Goal: Contribute content: Add original content to the website for others to see

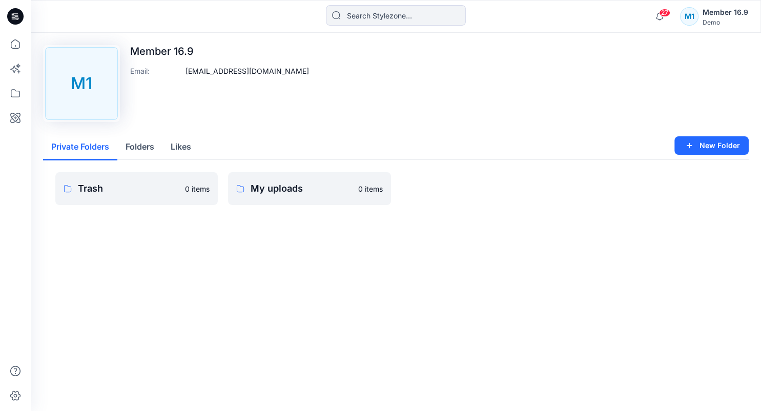
click at [733, 23] on div "Demo" at bounding box center [726, 22] width 46 height 8
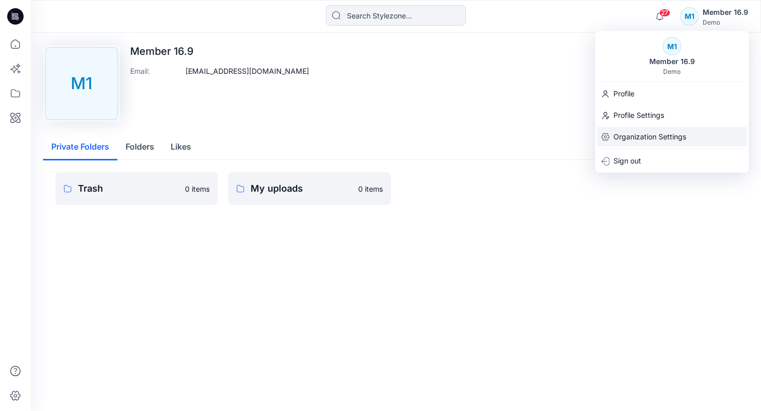
click at [667, 132] on p "Organization Settings" at bounding box center [650, 136] width 73 height 19
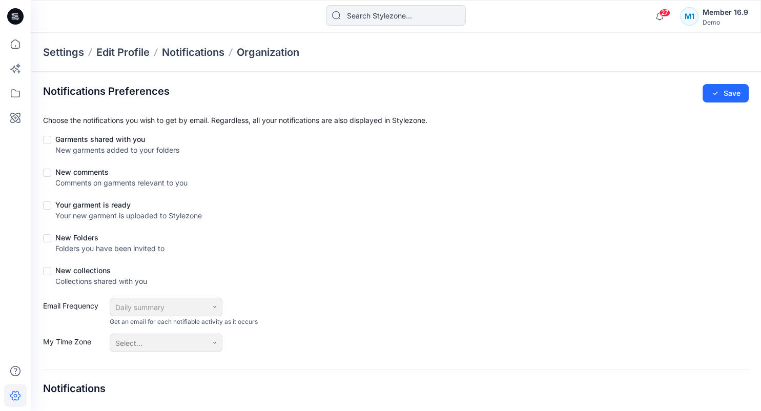
click at [728, 17] on div "Member 16.9" at bounding box center [726, 12] width 46 height 12
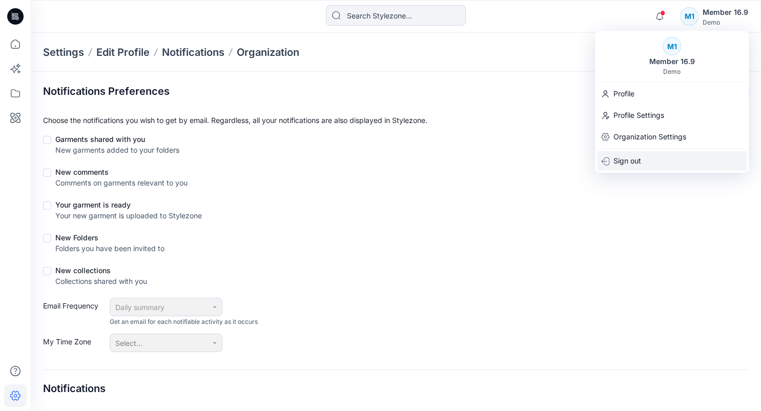
click at [637, 160] on p "Sign out" at bounding box center [628, 160] width 28 height 19
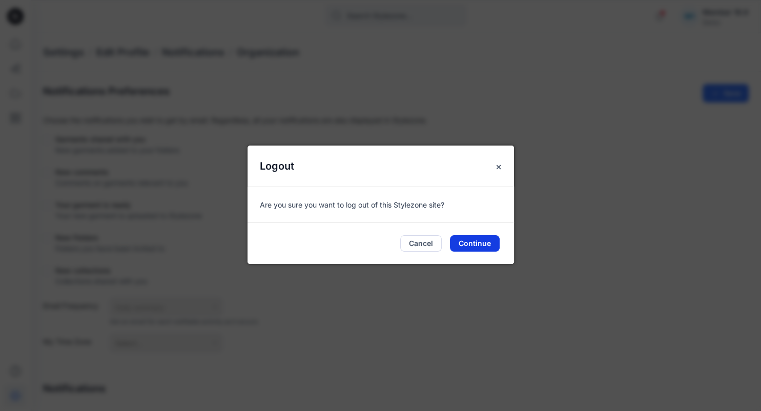
click at [476, 243] on button "Continue" at bounding box center [475, 243] width 50 height 16
checkbox input "true"
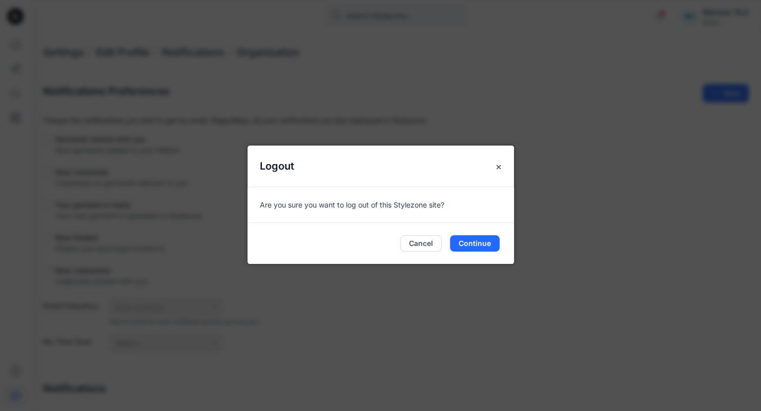
checkbox input "true"
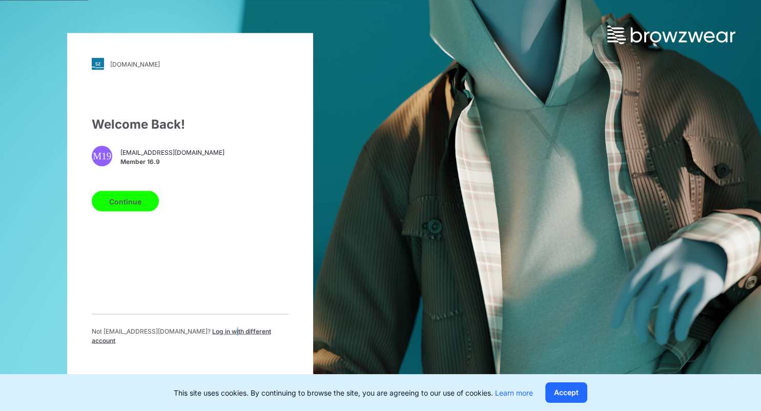
click at [221, 335] on span "Log in with different account" at bounding box center [181, 336] width 179 height 17
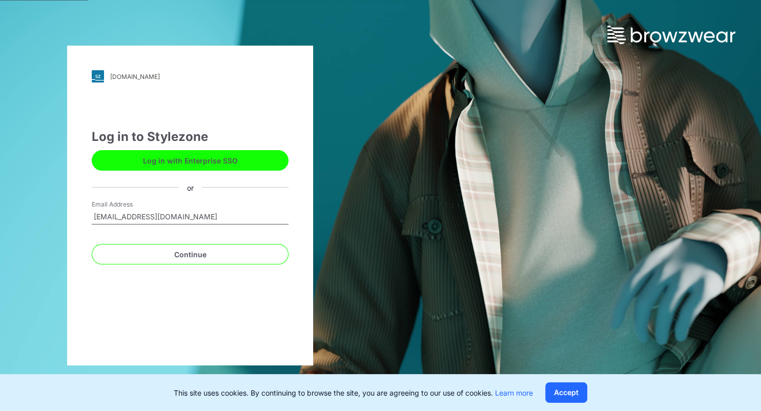
type input "delete2809@yopmail.com"
click at [92, 244] on button "Continue" at bounding box center [190, 254] width 197 height 21
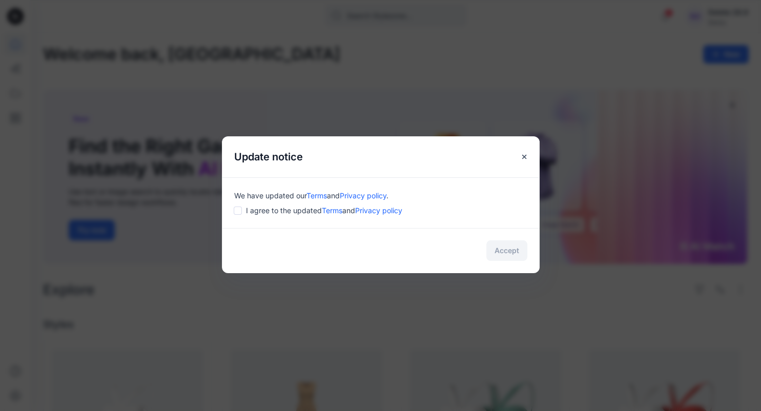
drag, startPoint x: 240, startPoint y: 211, endPoint x: 313, endPoint y: 226, distance: 73.7
click at [240, 211] on input "checkbox" at bounding box center [238, 211] width 8 height 8
checkbox input "true"
click at [518, 263] on div "Accept" at bounding box center [381, 250] width 318 height 45
click at [507, 248] on button "Accept" at bounding box center [506, 250] width 41 height 21
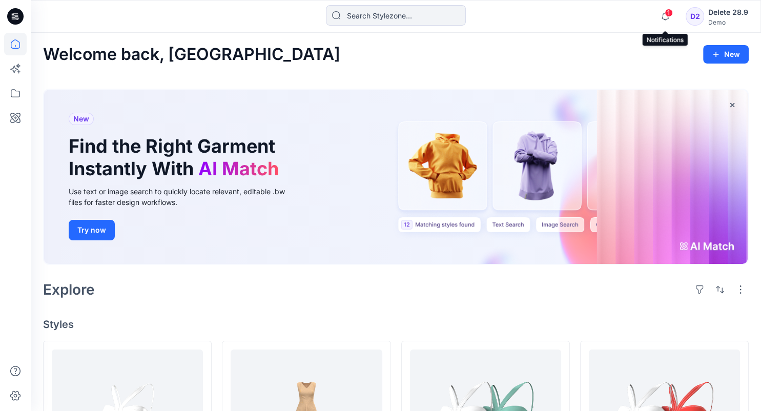
click at [664, 18] on icon "button" at bounding box center [665, 16] width 19 height 21
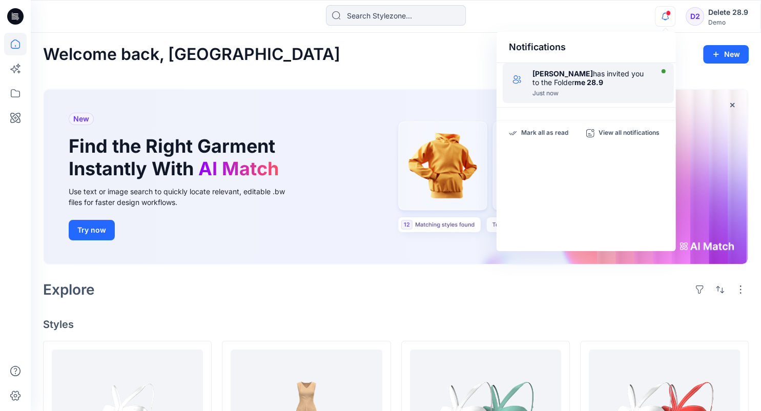
click at [545, 90] on div "Just now" at bounding box center [592, 93] width 118 height 7
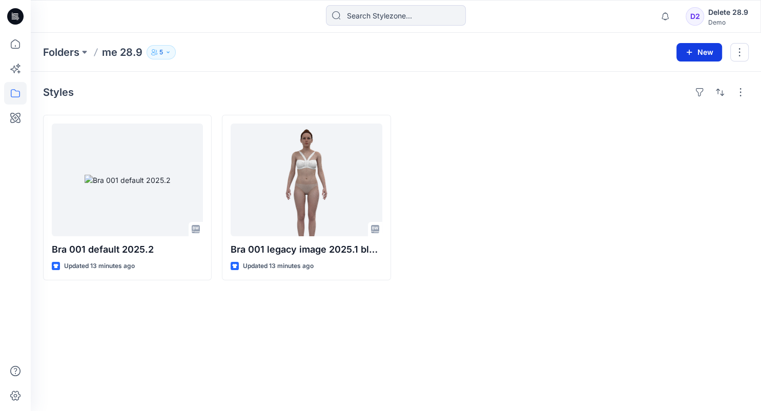
click at [708, 50] on button "New" at bounding box center [700, 52] width 46 height 18
click at [680, 81] on p "New Style" at bounding box center [667, 77] width 34 height 12
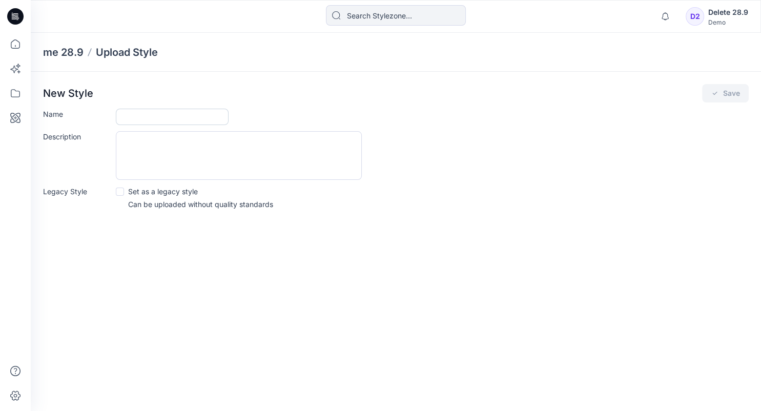
click at [171, 120] on input "Name" at bounding box center [172, 117] width 113 height 16
type input "test upload"
click at [169, 179] on textarea "Description" at bounding box center [239, 155] width 246 height 49
type textarea "test"
click at [714, 93] on icon "submit" at bounding box center [715, 93] width 8 height 8
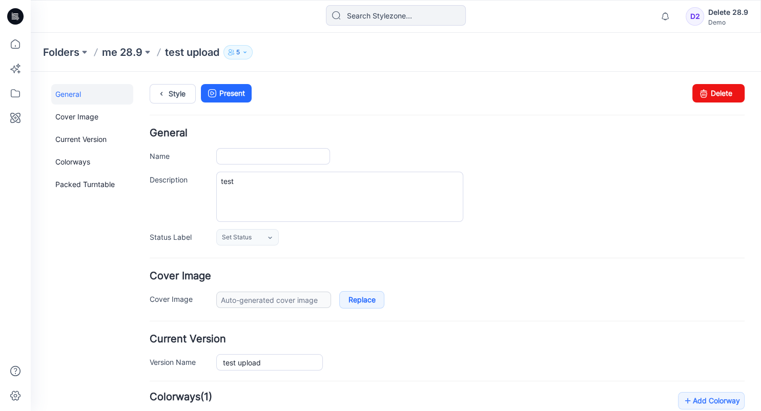
type input "test upload"
type input "Colorway 1"
type input "Default Thumbnail"
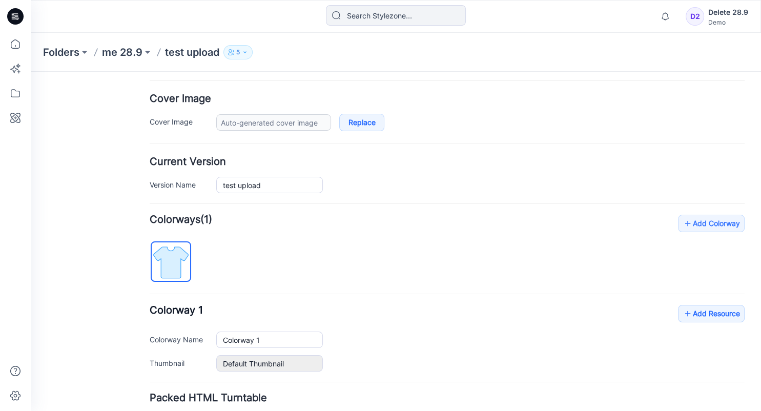
scroll to position [216, 0]
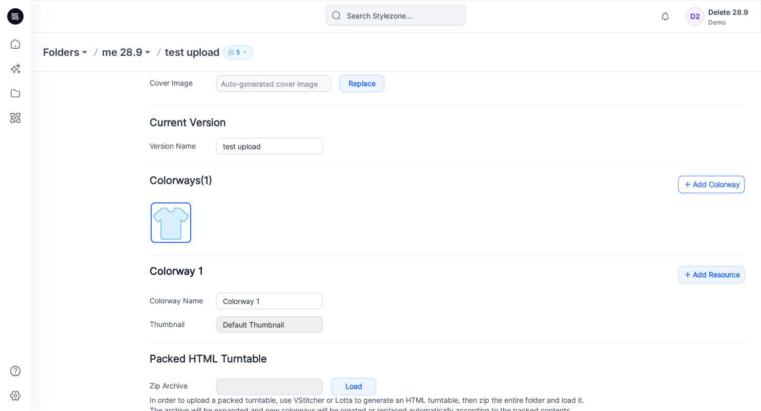
drag, startPoint x: 709, startPoint y: 177, endPoint x: 700, endPoint y: 181, distance: 9.9
click at [709, 177] on link "Add Colorway" at bounding box center [711, 184] width 67 height 17
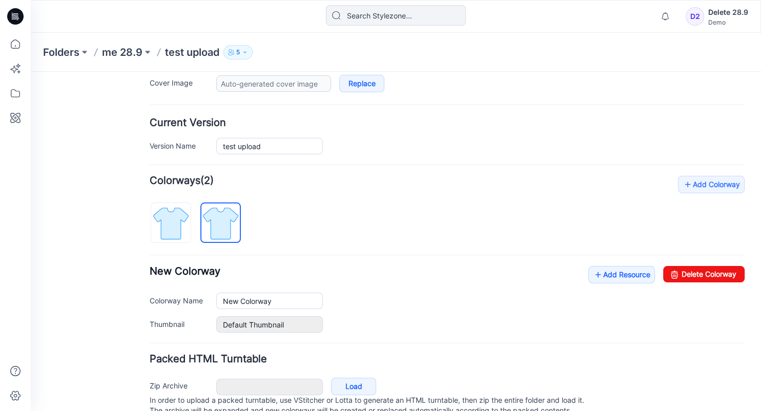
click at [709, 239] on div "Add Colorway Colorways (2) New Colorway Add Resource Delete Colorway Colorway N…" at bounding box center [447, 254] width 595 height 157
click at [719, 268] on link "Delete Colorway" at bounding box center [703, 274] width 81 height 16
type input "Colorway 1"
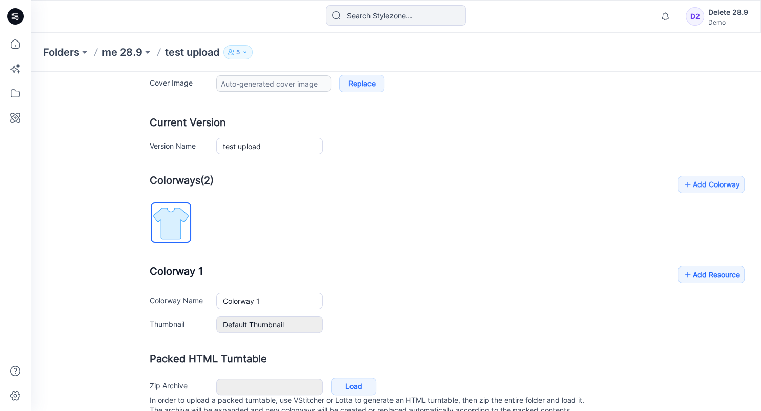
scroll to position [254, 0]
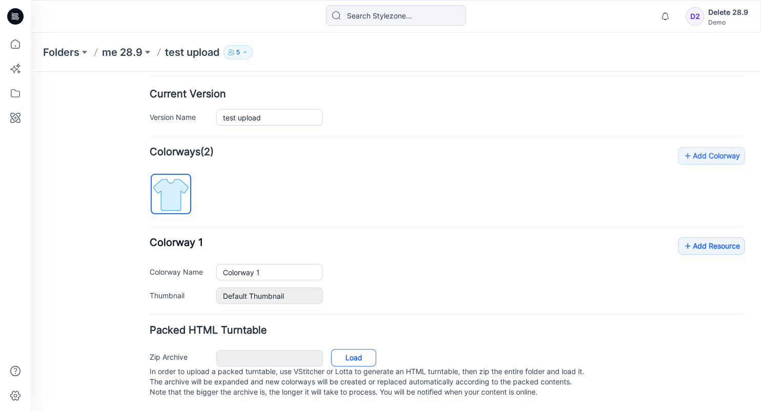
click at [350, 349] on link "Load" at bounding box center [353, 357] width 45 height 17
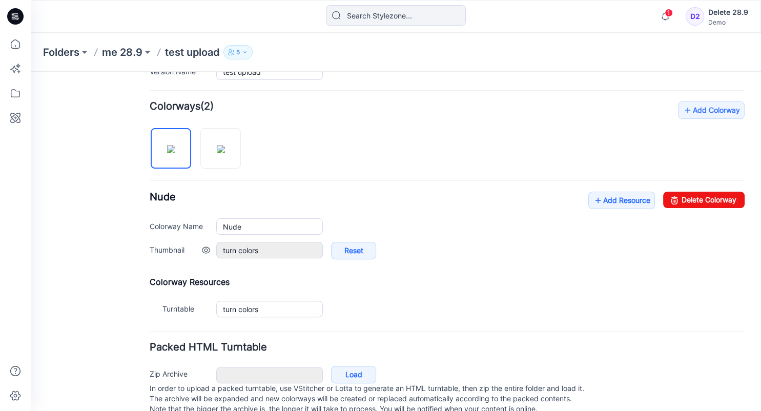
scroll to position [316, 0]
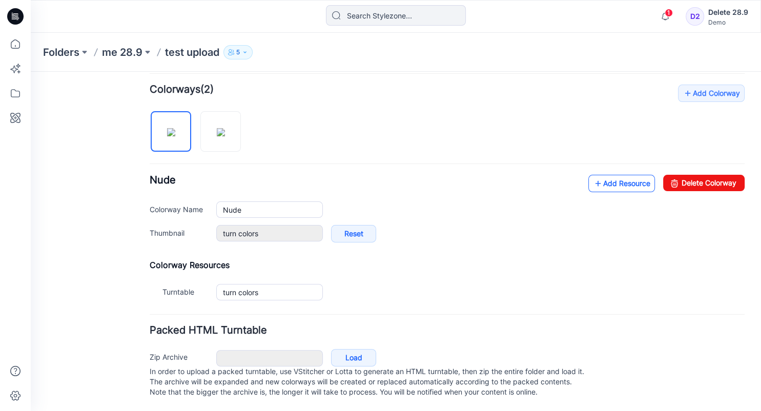
click at [622, 178] on link "Add Resource" at bounding box center [621, 183] width 67 height 17
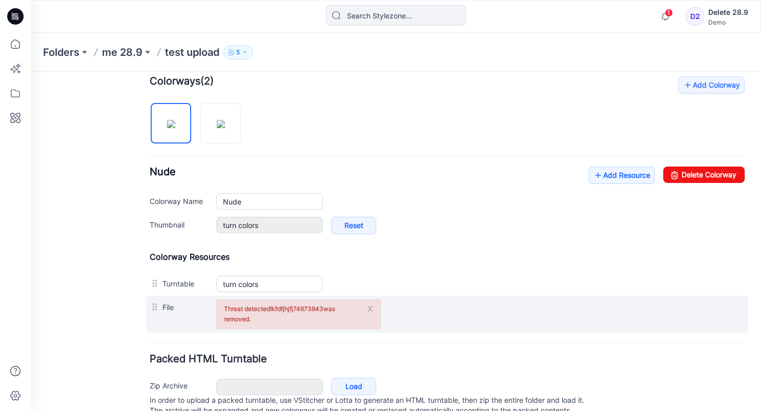
click at [373, 309] on div "x Threat detected! kfdfjhjfj74873843 was removed." at bounding box center [298, 314] width 165 height 30
click at [369, 309] on button "x" at bounding box center [370, 308] width 6 height 10
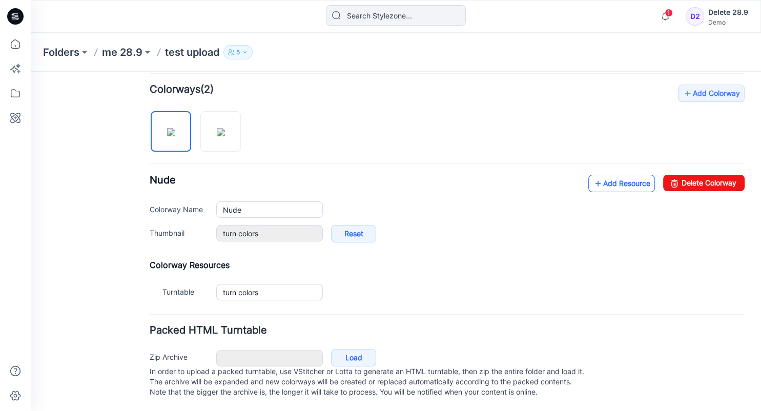
click at [611, 175] on link "Add Resource" at bounding box center [621, 183] width 67 height 17
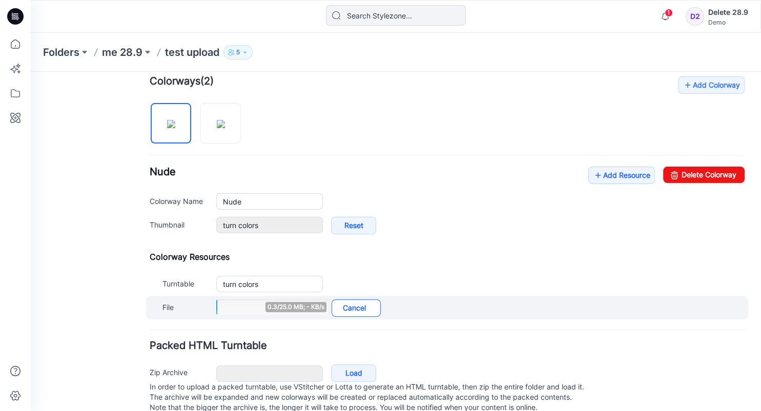
click at [362, 311] on link "Cancel" at bounding box center [356, 307] width 49 height 17
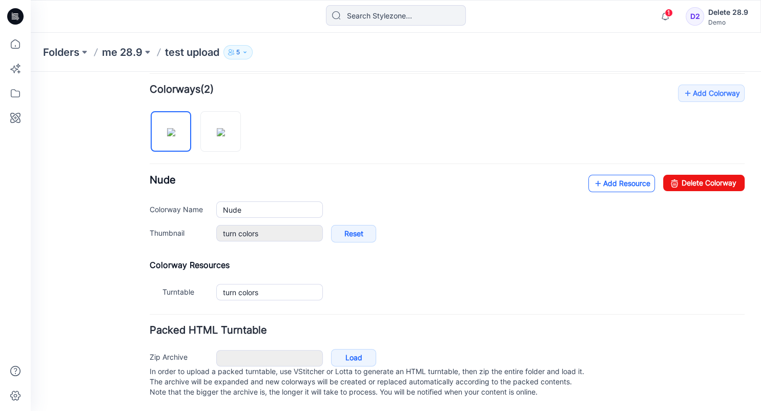
click at [606, 177] on link "Add Resource" at bounding box center [621, 183] width 67 height 17
click at [603, 175] on link "Add Resource" at bounding box center [621, 183] width 67 height 17
click at [602, 175] on link "Add Resource" at bounding box center [621, 183] width 67 height 17
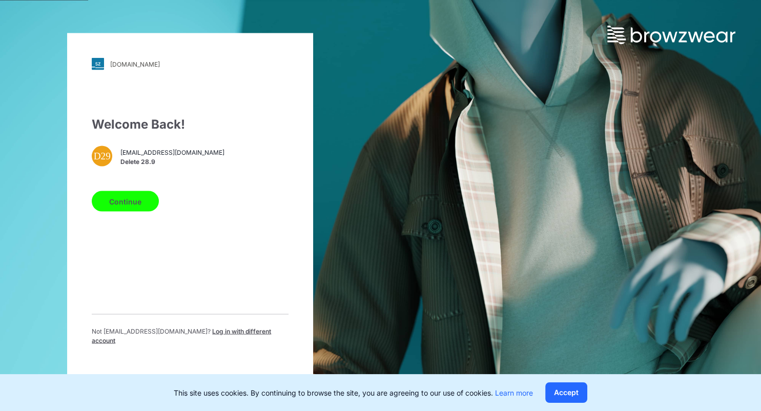
click at [128, 210] on button "Continue" at bounding box center [125, 201] width 67 height 21
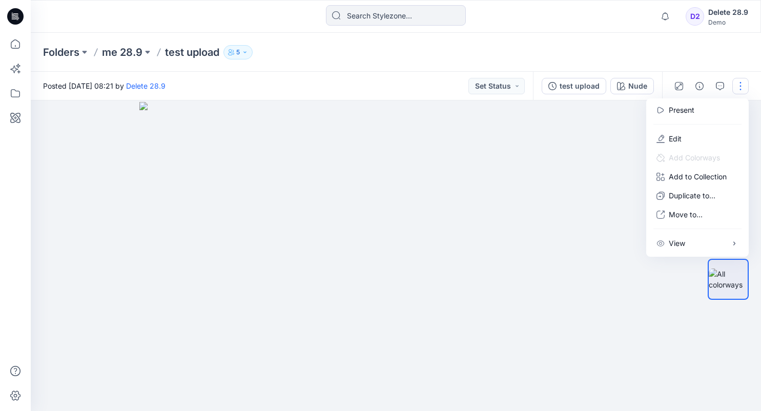
click at [683, 137] on button "Edit" at bounding box center [697, 138] width 94 height 19
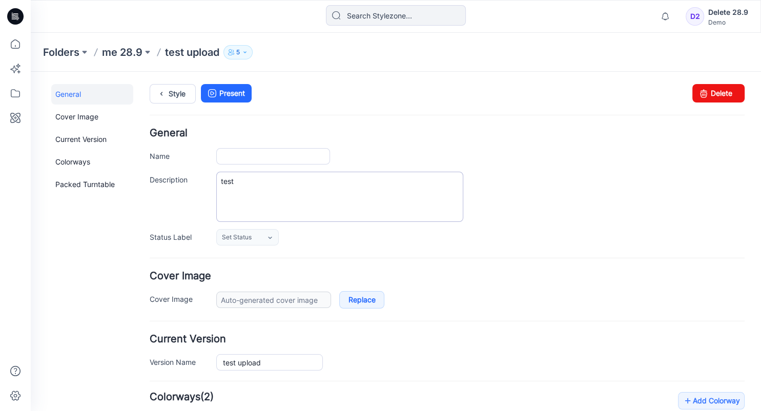
type input "test upload"
type input "Nude"
type input "turn colors"
click at [171, 91] on link "Style" at bounding box center [173, 93] width 46 height 19
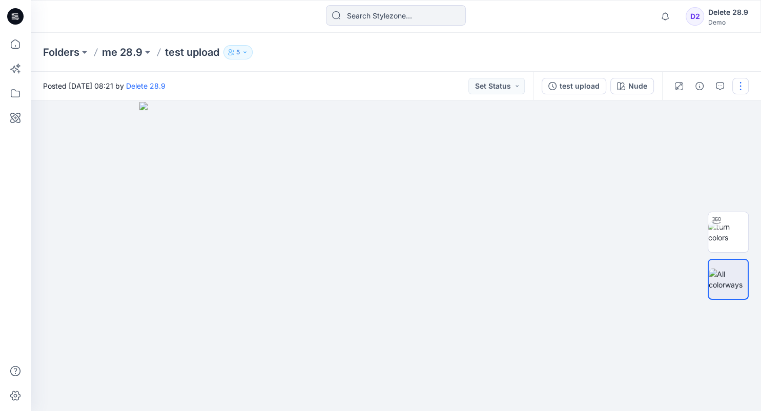
click at [741, 90] on button "button" at bounding box center [740, 86] width 16 height 16
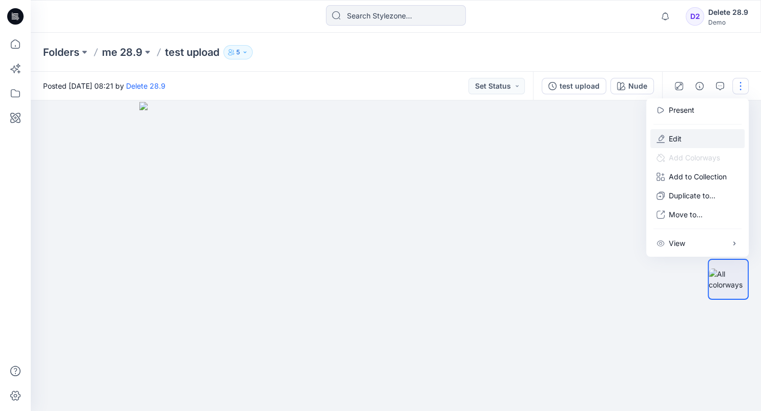
click at [679, 142] on p "Edit" at bounding box center [675, 138] width 13 height 11
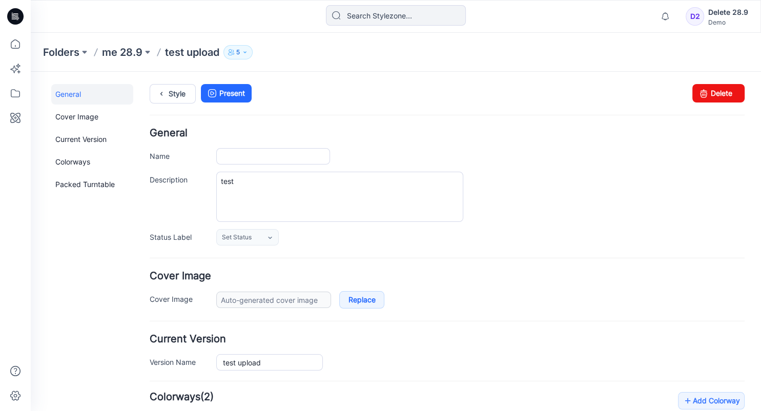
type input "test upload"
type input "Nude"
type input "turn colors"
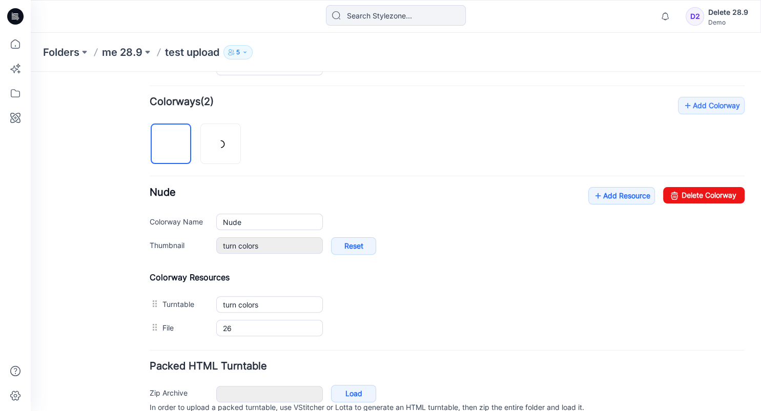
scroll to position [339, 0]
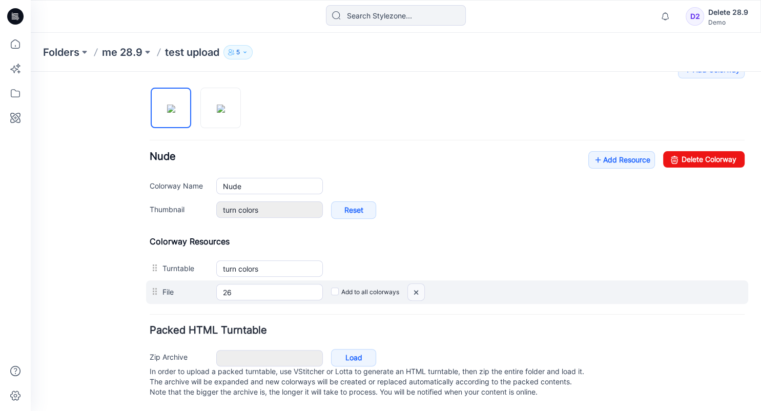
click at [415, 284] on img at bounding box center [416, 292] width 16 height 17
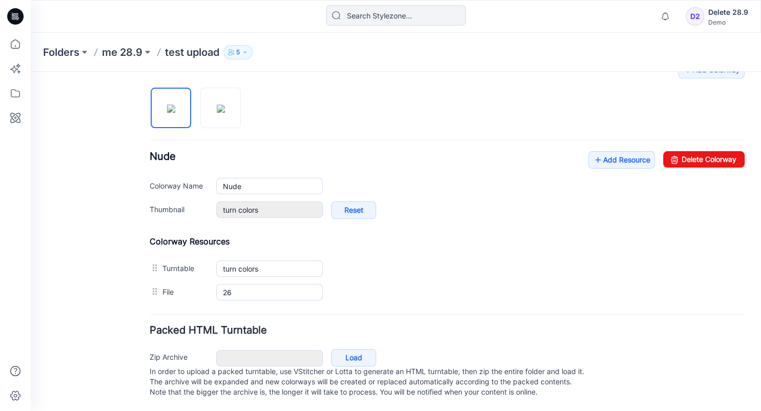
scroll to position [316, 0]
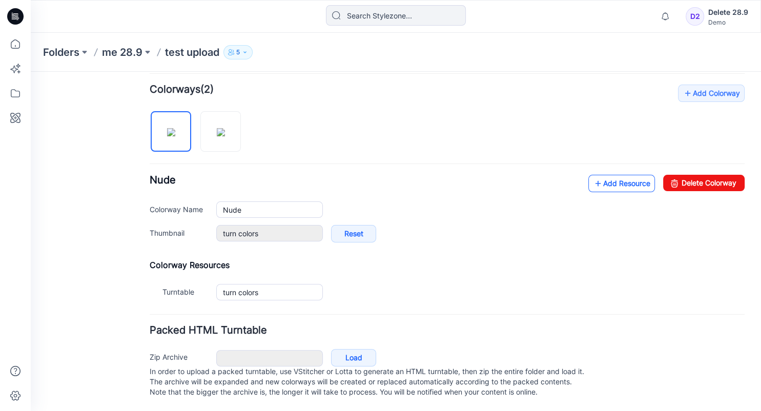
click at [614, 175] on link "Add Resource" at bounding box center [621, 183] width 67 height 17
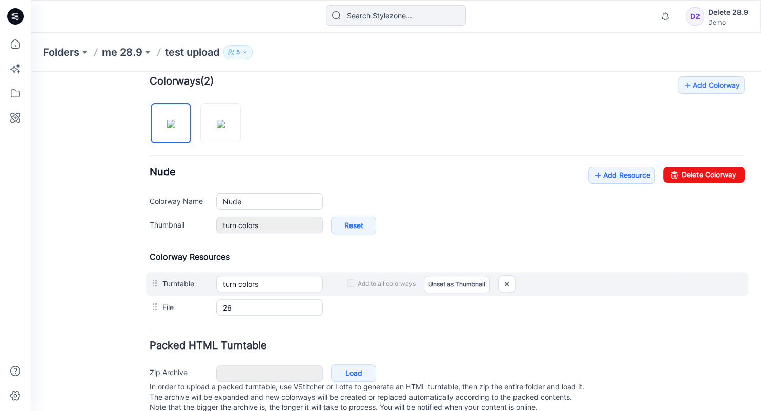
drag, startPoint x: 336, startPoint y: 306, endPoint x: 345, endPoint y: 279, distance: 28.7
click at [31, 72] on input "Add to all colorways" at bounding box center [31, 72] width 0 height 0
checkbox input "true"
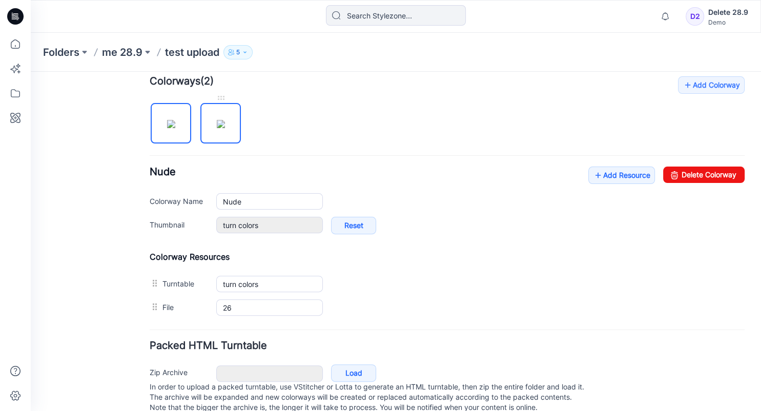
click at [217, 122] on img at bounding box center [221, 124] width 8 height 8
click at [175, 128] on img at bounding box center [171, 124] width 8 height 8
type input "Nude"
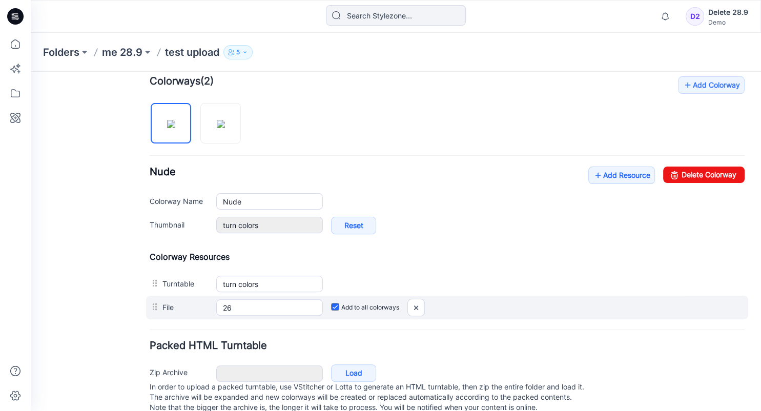
click at [333, 305] on input "Add to all colorways" at bounding box center [334, 304] width 7 height 7
checkbox input "false"
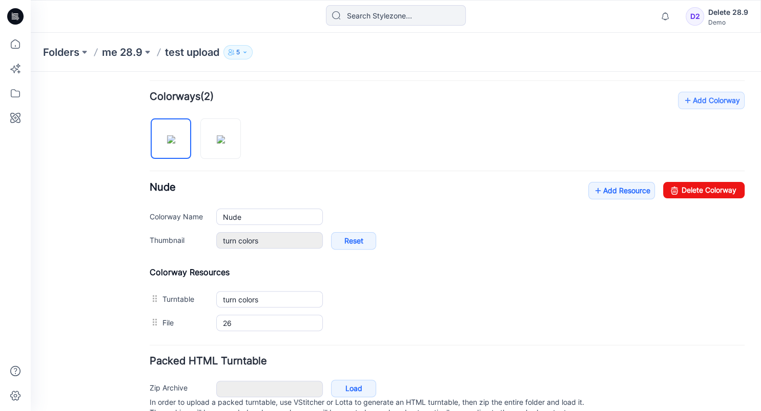
scroll to position [0, 0]
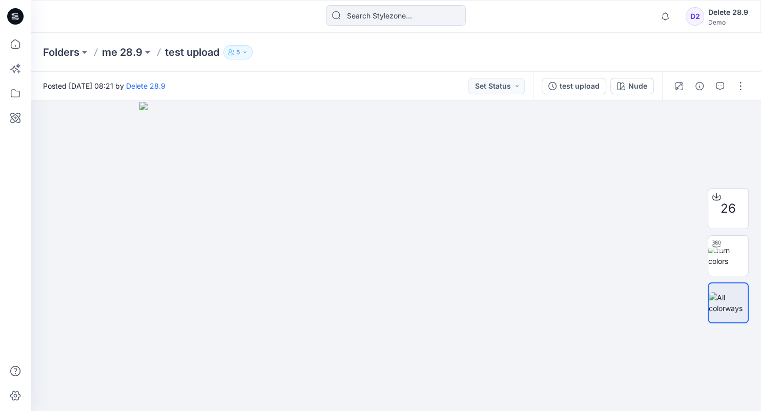
click at [334, 52] on div "Folders me 28.9 test upload 5" at bounding box center [356, 52] width 626 height 14
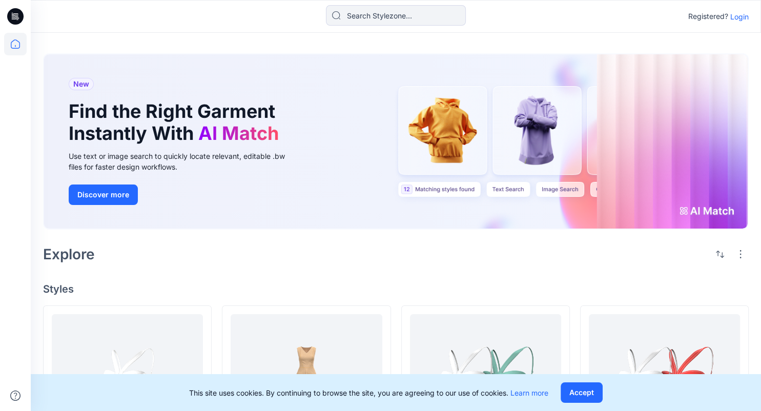
drag, startPoint x: 742, startPoint y: 18, endPoint x: 689, endPoint y: 47, distance: 59.6
click at [742, 17] on p "Login" at bounding box center [739, 16] width 18 height 11
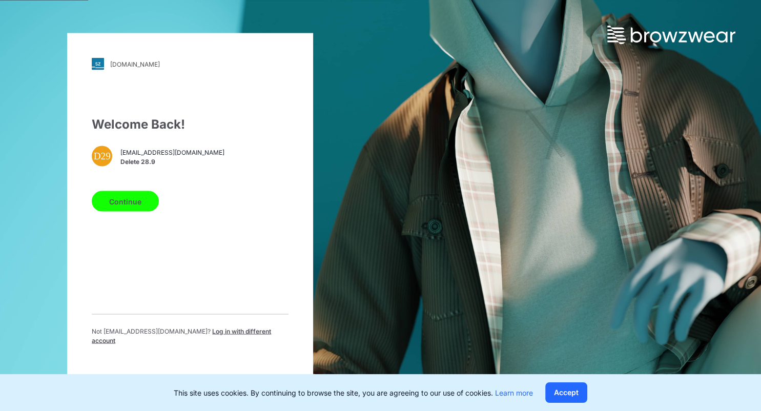
click at [145, 197] on button "Continue" at bounding box center [125, 201] width 67 height 21
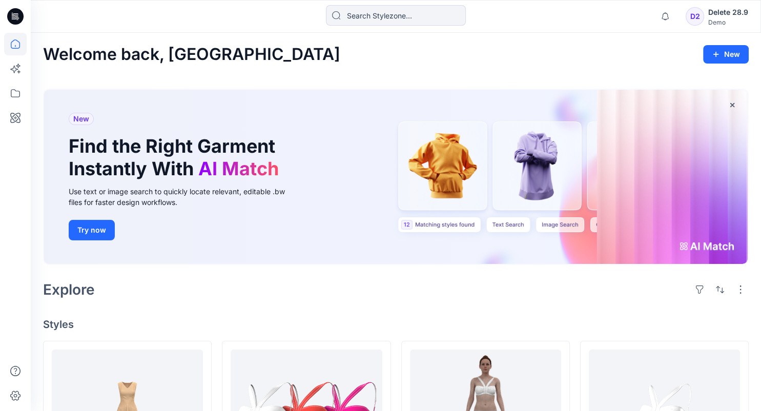
click at [727, 57] on button "New" at bounding box center [726, 54] width 46 height 18
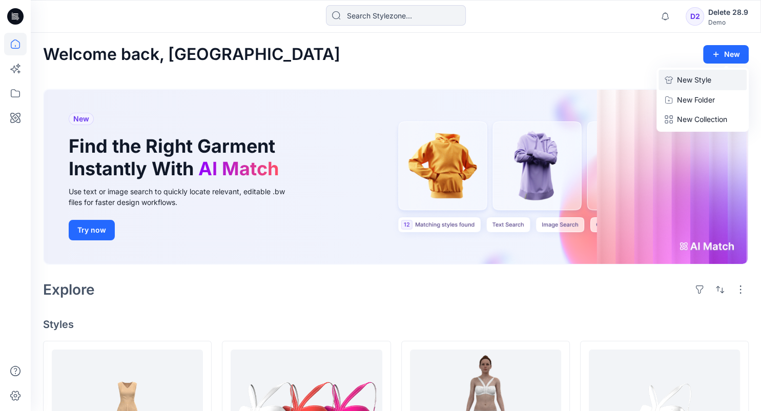
click at [689, 80] on p "New Style" at bounding box center [694, 80] width 34 height 12
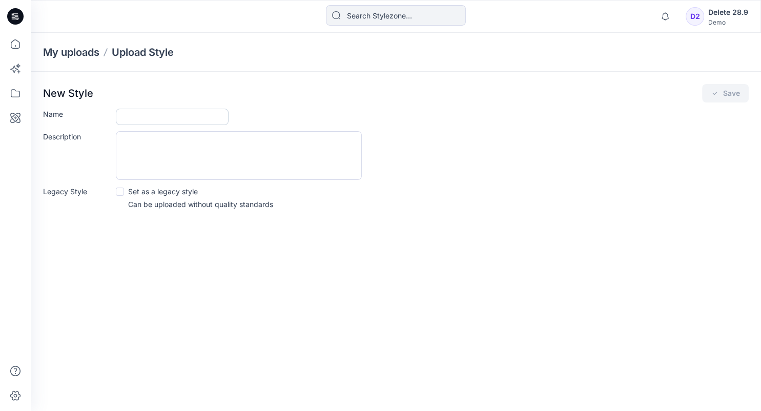
click at [176, 125] on form "Name Description Legacy Style Set as a legacy style Can be uploaded without qua…" at bounding box center [396, 159] width 706 height 101
click at [177, 116] on input "Name" at bounding box center [172, 117] width 113 height 16
type input "hbterhe"
click at [741, 95] on button "Save" at bounding box center [725, 93] width 47 height 18
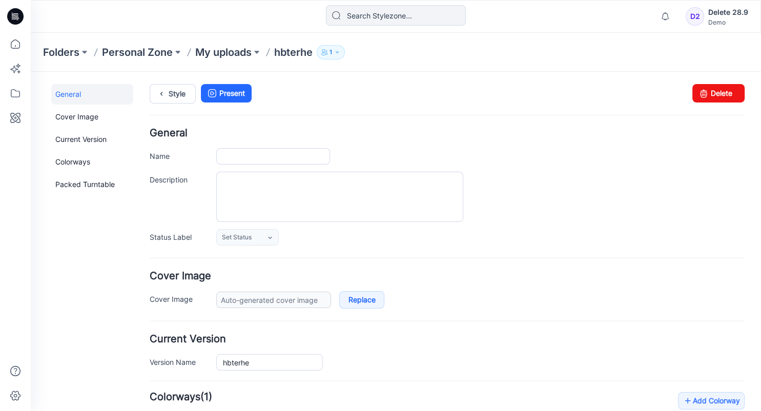
type input "hbterhe"
type input "Colorway 1"
type input "Default Thumbnail"
click at [719, 89] on link "Delete" at bounding box center [718, 93] width 52 height 18
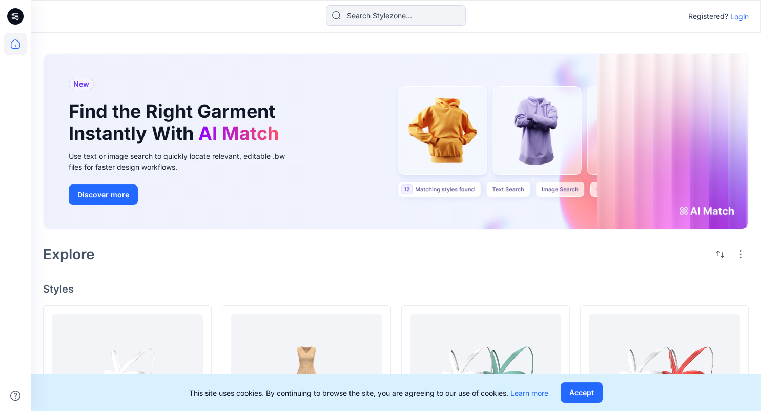
drag, startPoint x: 741, startPoint y: 13, endPoint x: 479, endPoint y: 140, distance: 291.1
click at [742, 13] on p "Login" at bounding box center [739, 16] width 18 height 11
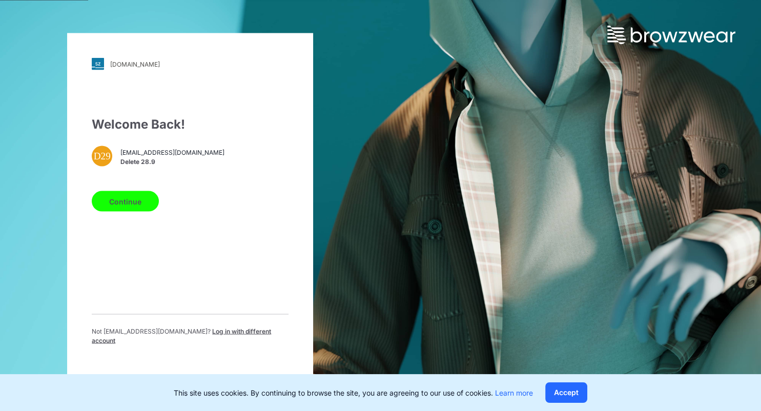
click at [236, 337] on span "Log in with different account" at bounding box center [181, 336] width 179 height 17
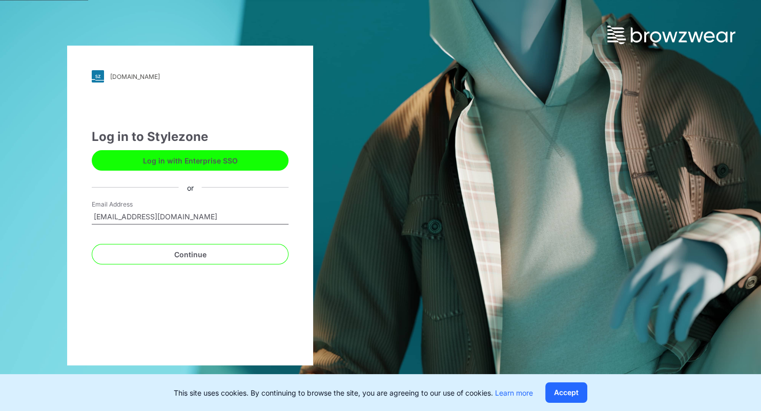
type input "deploymem169@yopmail.com"
click at [92, 244] on button "Continue" at bounding box center [190, 254] width 197 height 21
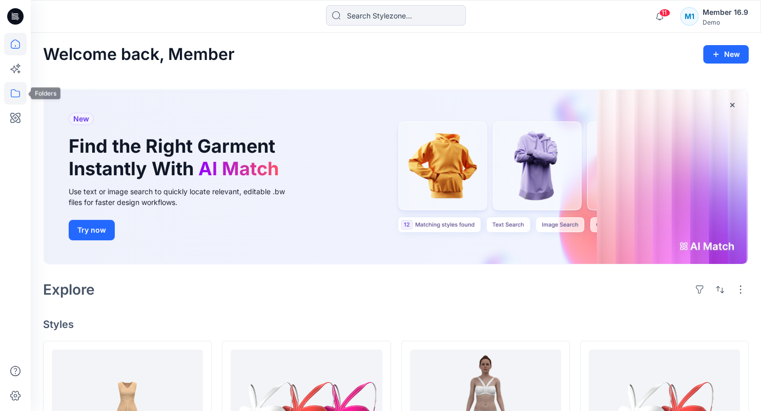
click at [15, 100] on icon at bounding box center [15, 93] width 23 height 23
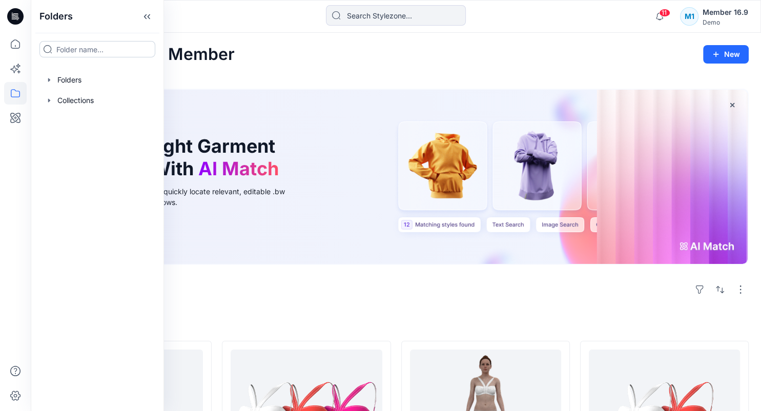
drag, startPoint x: 94, startPoint y: 79, endPoint x: 119, endPoint y: 48, distance: 40.8
click at [94, 79] on div at bounding box center [97, 80] width 117 height 21
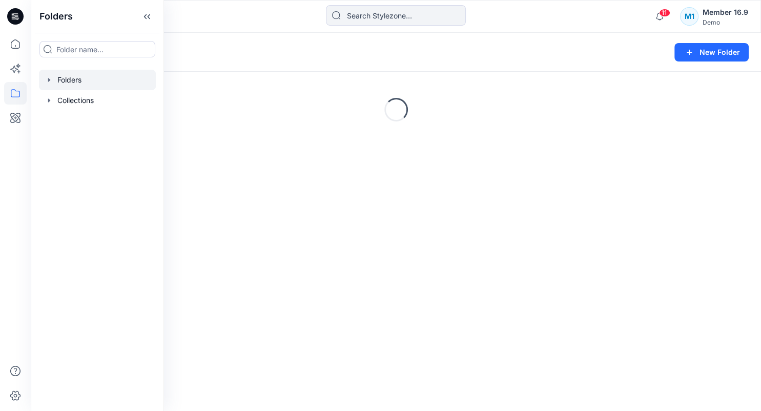
click at [148, 15] on icon at bounding box center [147, 16] width 16 height 17
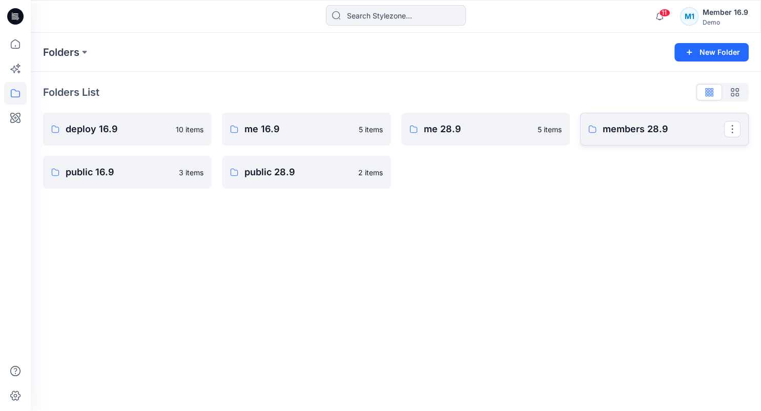
click at [612, 133] on p "members 28.9" at bounding box center [663, 129] width 121 height 14
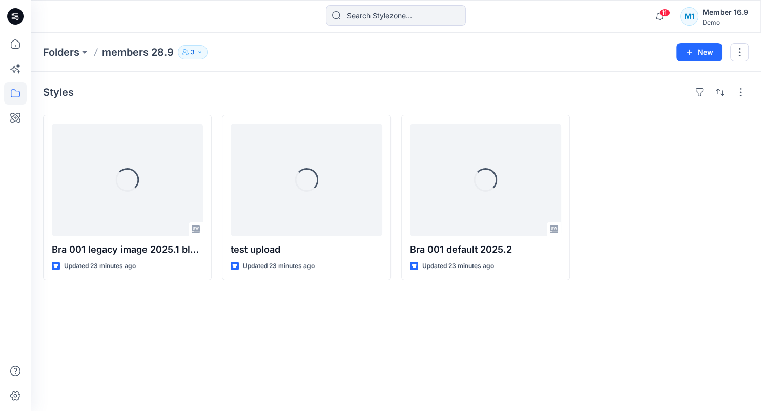
click at [749, 53] on div "Folders members 28.9 3 New" at bounding box center [396, 52] width 730 height 39
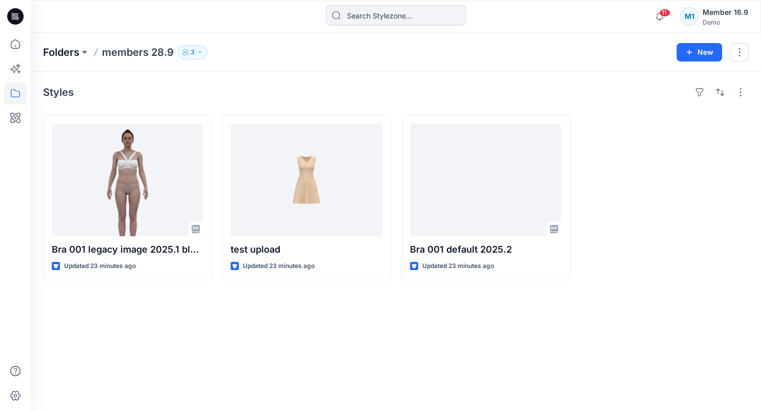
click at [57, 48] on p "Folders" at bounding box center [61, 52] width 36 height 14
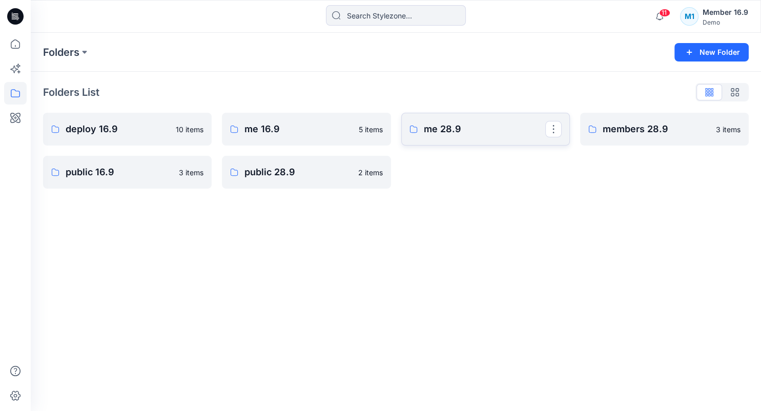
click at [485, 132] on p "me 28.9" at bounding box center [484, 129] width 121 height 14
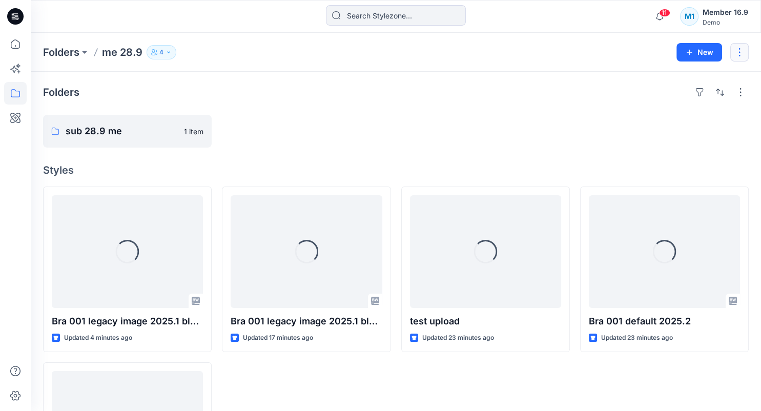
click at [741, 53] on button "button" at bounding box center [739, 52] width 18 height 18
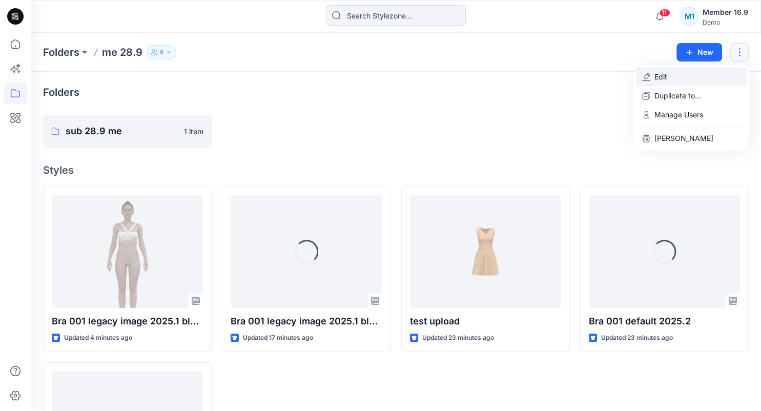
click at [722, 72] on button "Edit" at bounding box center [691, 76] width 111 height 19
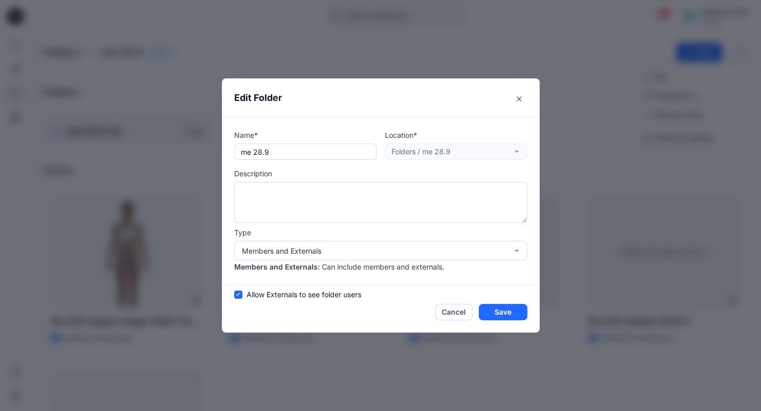
click at [299, 294] on span "Allow Externals to see folder users" at bounding box center [304, 294] width 115 height 11
click at [242, 294] on input "Allow Externals to see folder users" at bounding box center [238, 294] width 8 height 8
checkbox input "false"
click at [495, 311] on button "Save" at bounding box center [503, 312] width 49 height 16
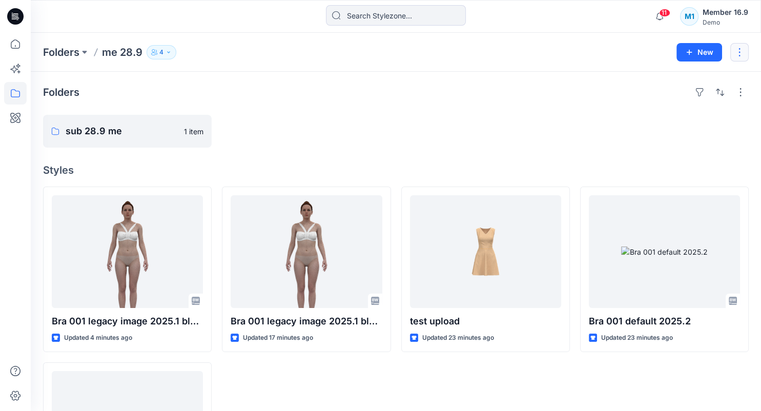
click at [747, 50] on button "button" at bounding box center [739, 52] width 18 height 18
click at [698, 83] on button "Edit" at bounding box center [691, 76] width 111 height 19
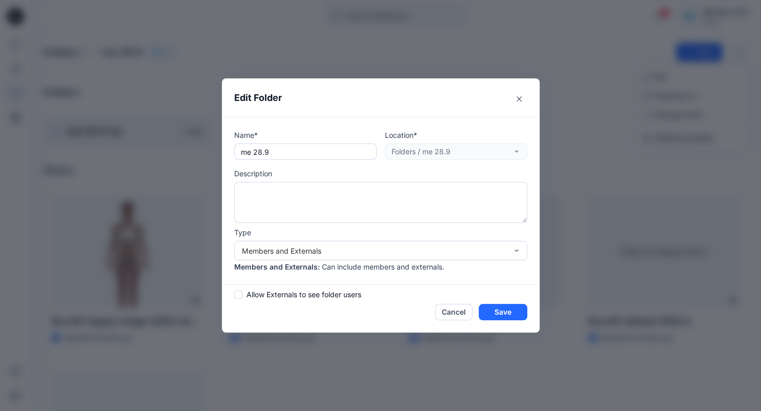
click at [296, 291] on span "Allow Externals to see folder users" at bounding box center [304, 294] width 115 height 11
click at [242, 291] on input "Allow Externals to see folder users" at bounding box center [238, 294] width 8 height 8
checkbox input "true"
click at [506, 317] on button "Save" at bounding box center [503, 312] width 49 height 16
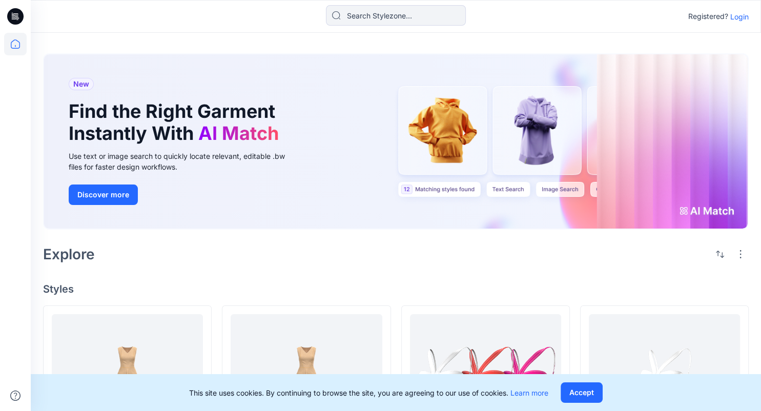
click at [733, 12] on p "Login" at bounding box center [739, 16] width 18 height 11
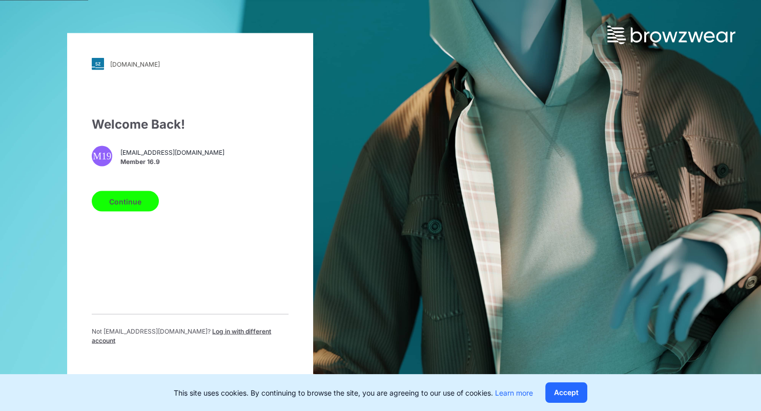
click at [126, 206] on button "Continue" at bounding box center [125, 201] width 67 height 21
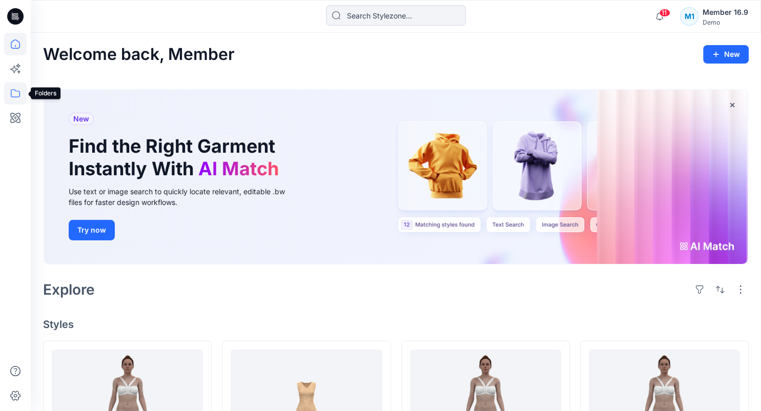
click at [13, 92] on icon at bounding box center [15, 93] width 23 height 23
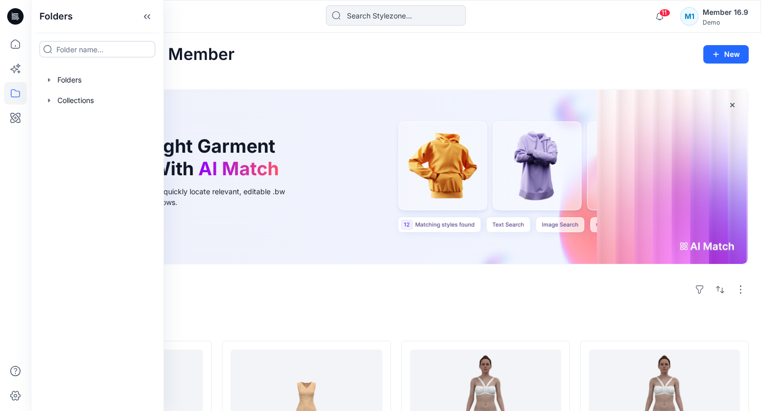
click at [77, 54] on input at bounding box center [97, 49] width 116 height 16
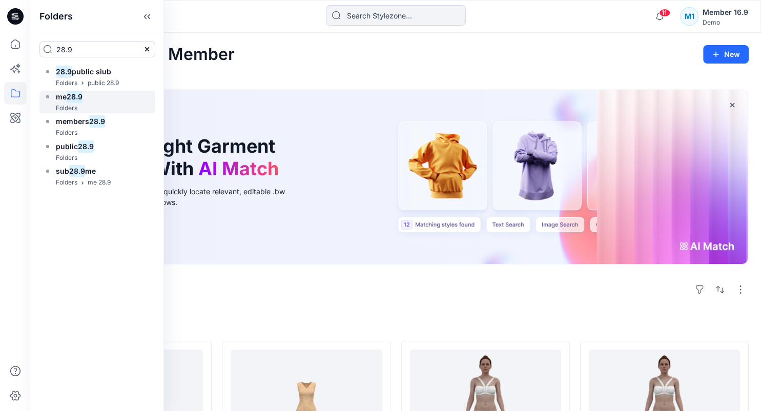
type input "28.9"
click at [102, 99] on div "me 28.9 Folders" at bounding box center [97, 102] width 116 height 23
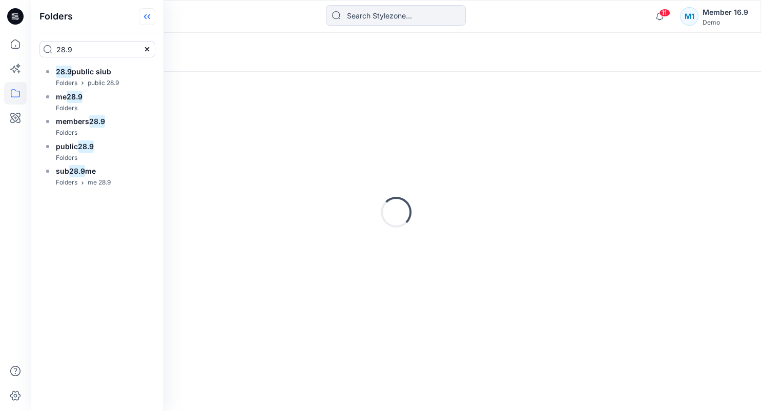
click at [147, 16] on icon at bounding box center [147, 16] width 16 height 17
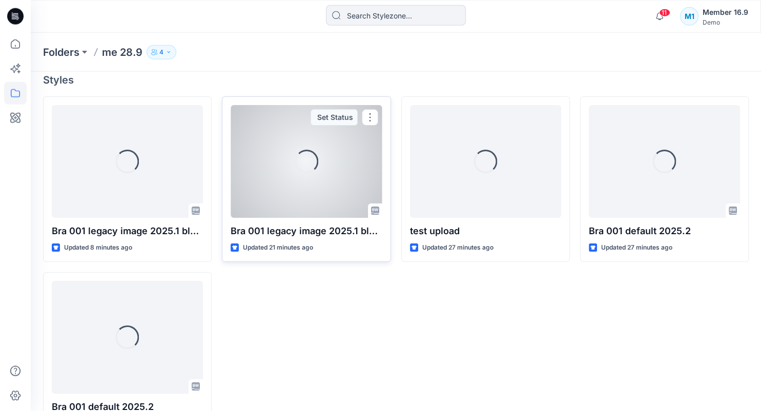
scroll to position [108, 0]
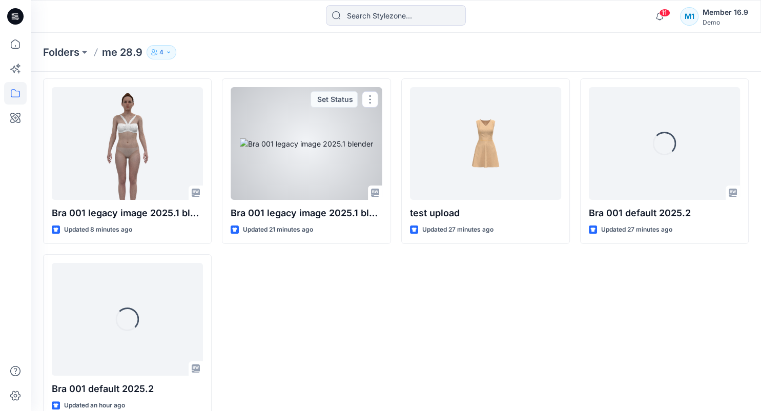
click at [315, 173] on div at bounding box center [306, 143] width 151 height 113
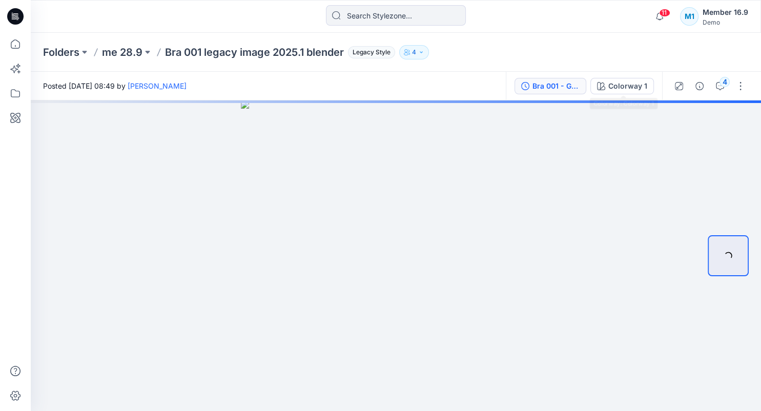
click at [566, 88] on div "Bra 001 - Generated Colorways" at bounding box center [556, 85] width 47 height 11
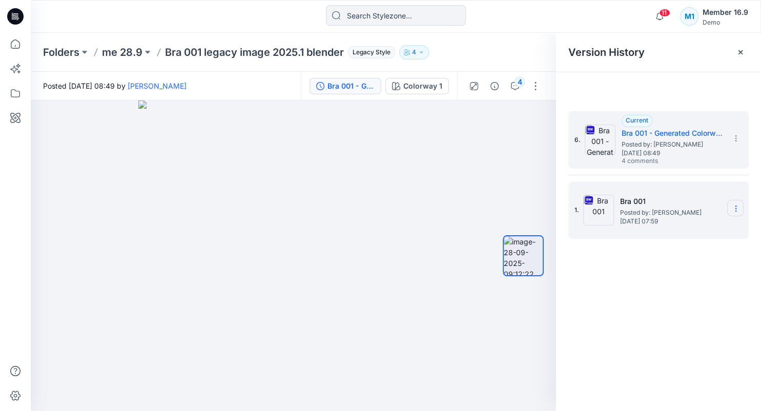
click at [737, 207] on icon at bounding box center [736, 209] width 8 height 8
click at [716, 230] on span "Download Source BW File" at bounding box center [684, 228] width 86 height 12
click at [535, 120] on icon "button" at bounding box center [533, 118] width 8 height 8
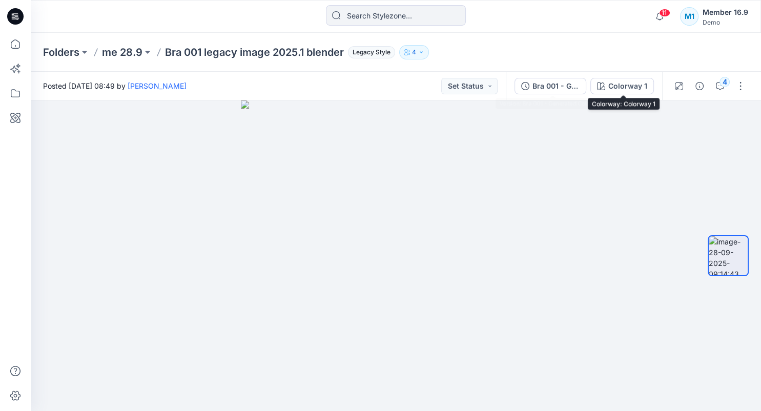
click at [572, 89] on div "Bra 001 - Generated Colorways" at bounding box center [556, 85] width 47 height 11
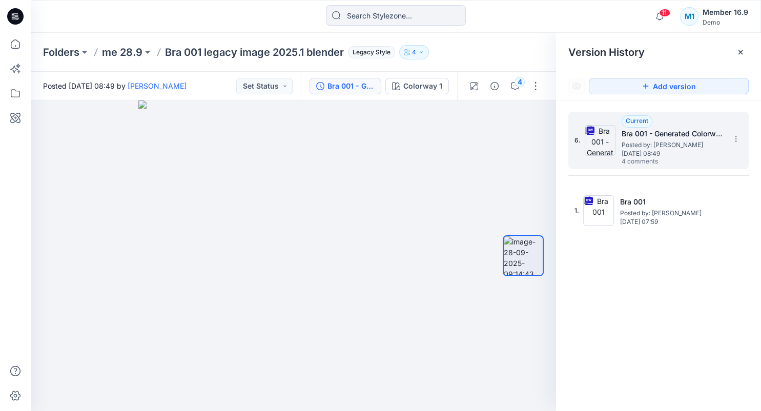
click at [747, 134] on div "6. Current Bra 001 - Generated Colorways Posted by: [PERSON_NAME] [DATE] 08:49 …" at bounding box center [658, 140] width 180 height 57
click at [733, 141] on icon at bounding box center [736, 139] width 8 height 8
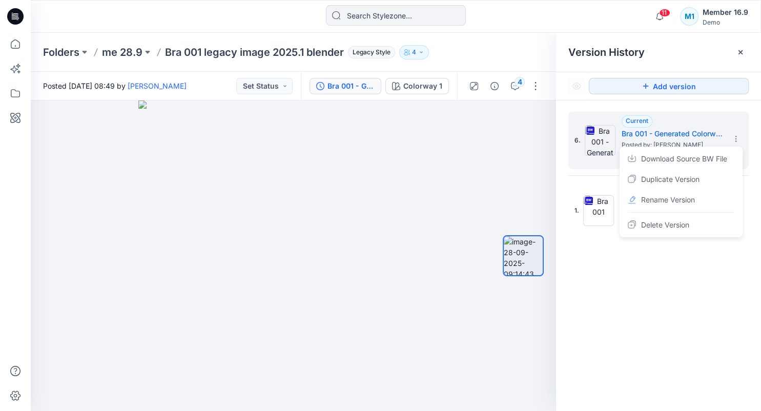
click at [653, 333] on div "6. Current Bra 001 - Generated Colorways Posted by: [PERSON_NAME] [DATE] 08:49 …" at bounding box center [658, 262] width 205 height 325
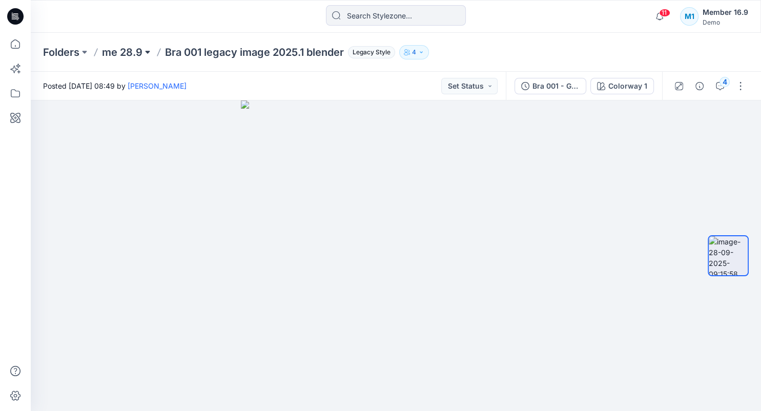
click at [145, 52] on button at bounding box center [147, 52] width 10 height 14
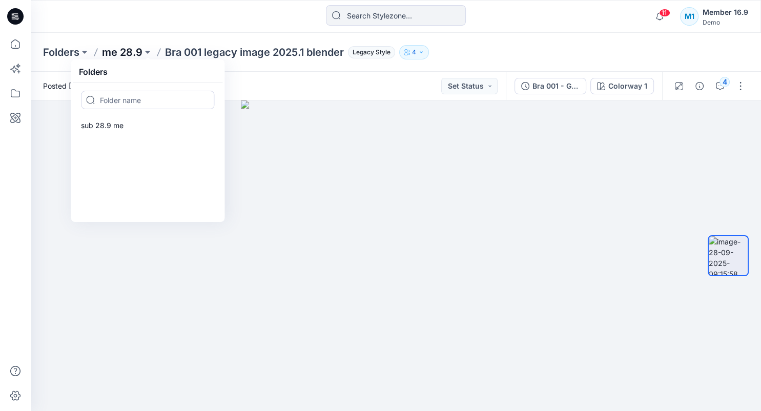
click at [123, 51] on p "me 28.9" at bounding box center [122, 52] width 40 height 14
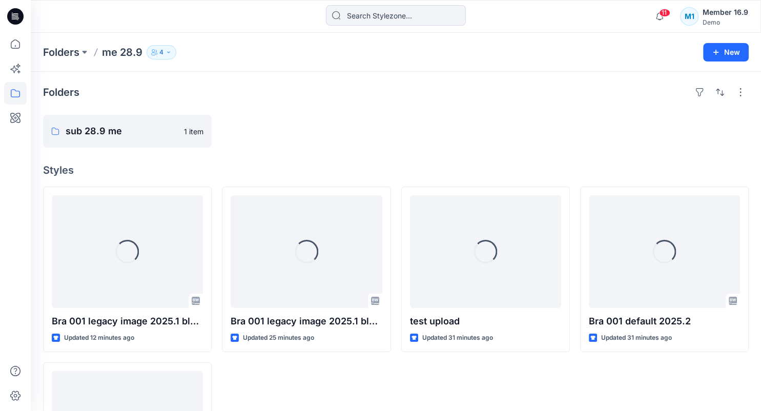
click at [536, 65] on div "Folders me 28.9 4 New" at bounding box center [396, 52] width 730 height 39
click at [406, 83] on div "Folders sub 28.9 me 1 item Styles Loading... Bra 001 legacy image 2025.1 blende…" at bounding box center [396, 306] width 730 height 468
